Goal: Information Seeking & Learning: Learn about a topic

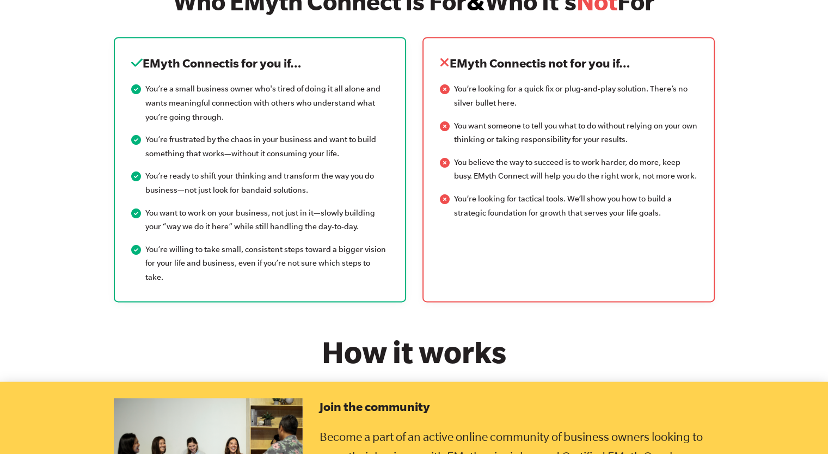
scroll to position [1369, 0]
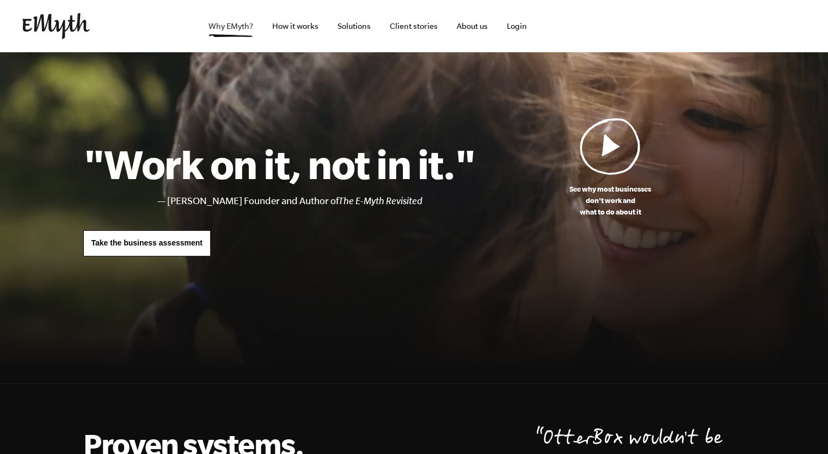
click at [230, 27] on link "Why EMyth?" at bounding box center [231, 26] width 62 height 52
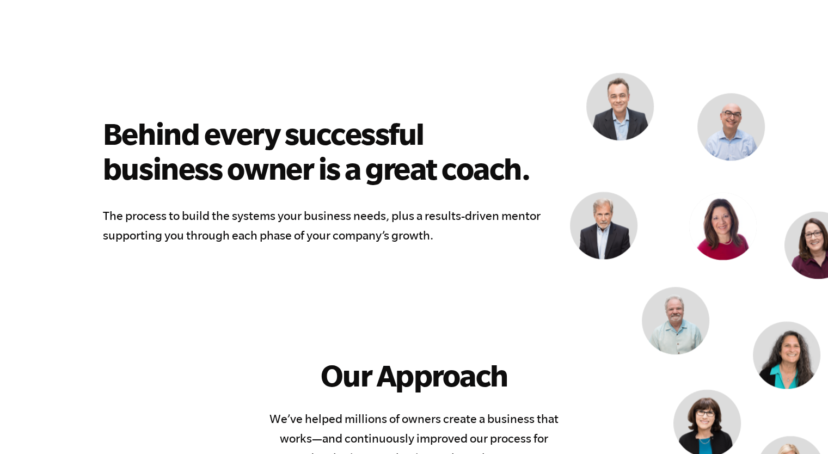
scroll to position [794, 0]
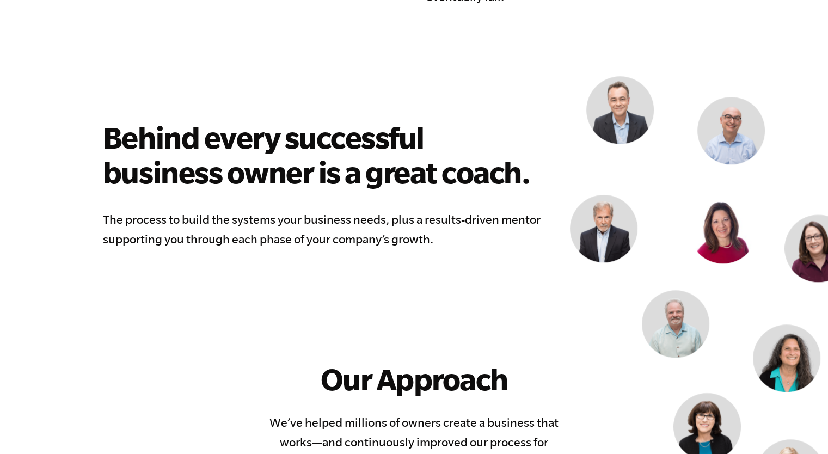
click at [724, 131] on img at bounding box center [730, 130] width 67 height 67
click at [625, 115] on img at bounding box center [619, 109] width 67 height 67
click at [605, 240] on img at bounding box center [603, 228] width 67 height 67
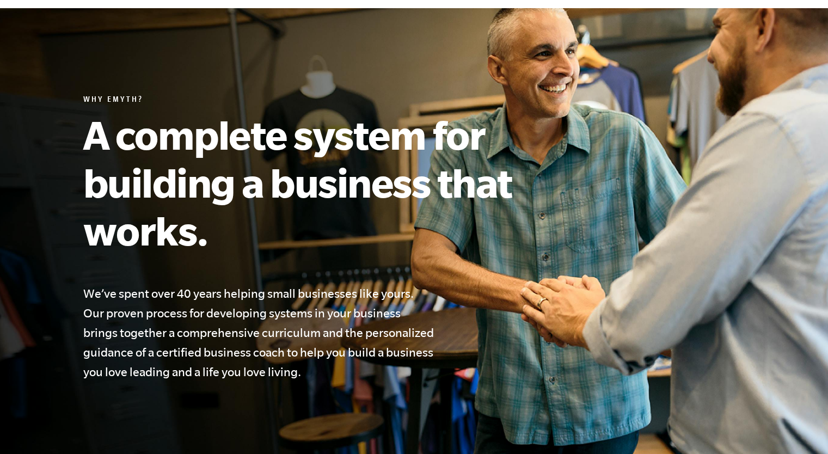
scroll to position [0, 0]
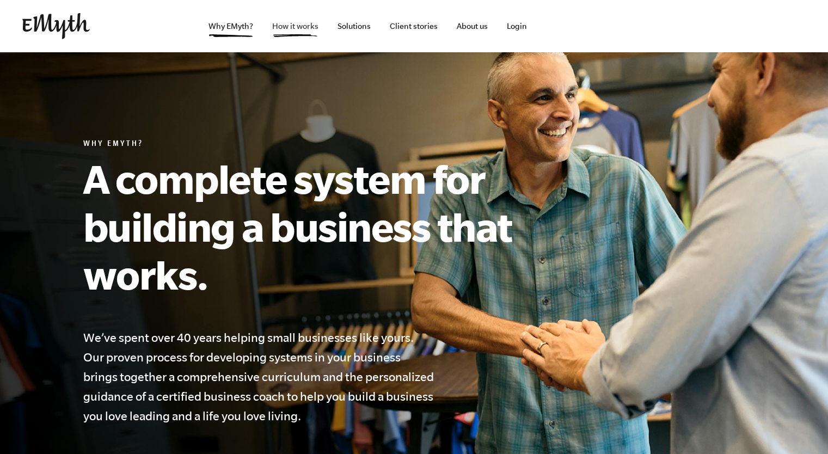
click at [287, 24] on link "How it works" at bounding box center [295, 26] width 64 height 52
